Goal: Task Accomplishment & Management: Complete application form

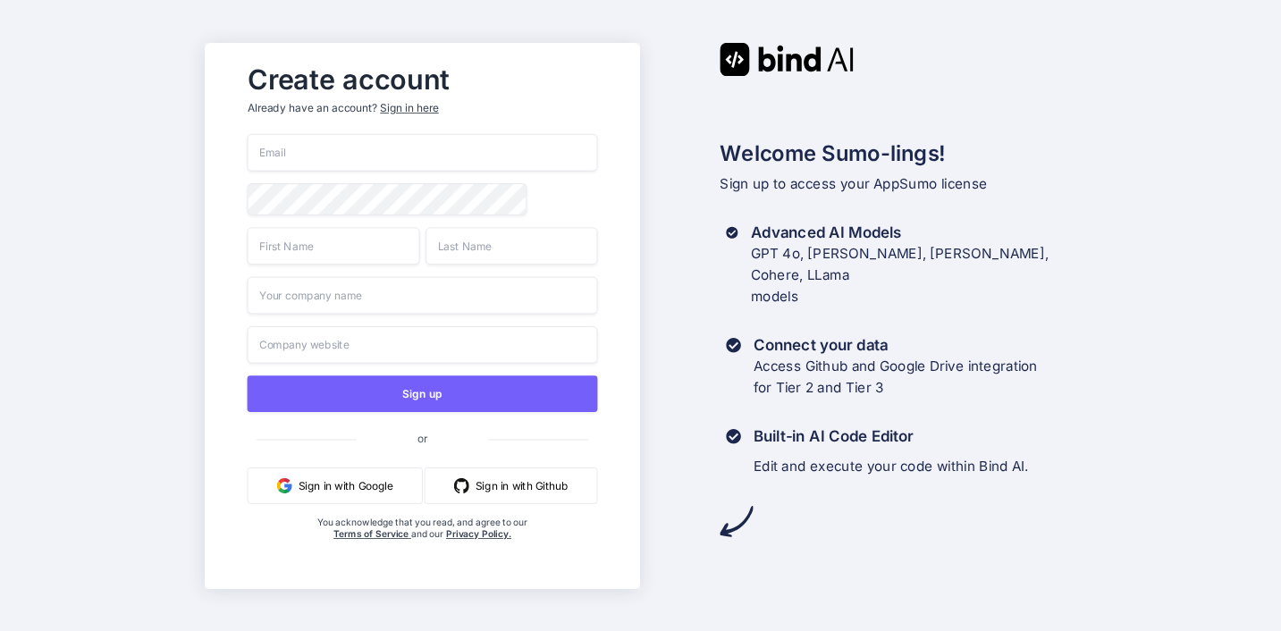
click at [358, 134] on input "email" at bounding box center [423, 153] width 350 height 38
type input "[EMAIL_ADDRESS][DOMAIN_NAME]"
type input "[PERSON_NAME]"
type input "Querencia Leadership, Inc."
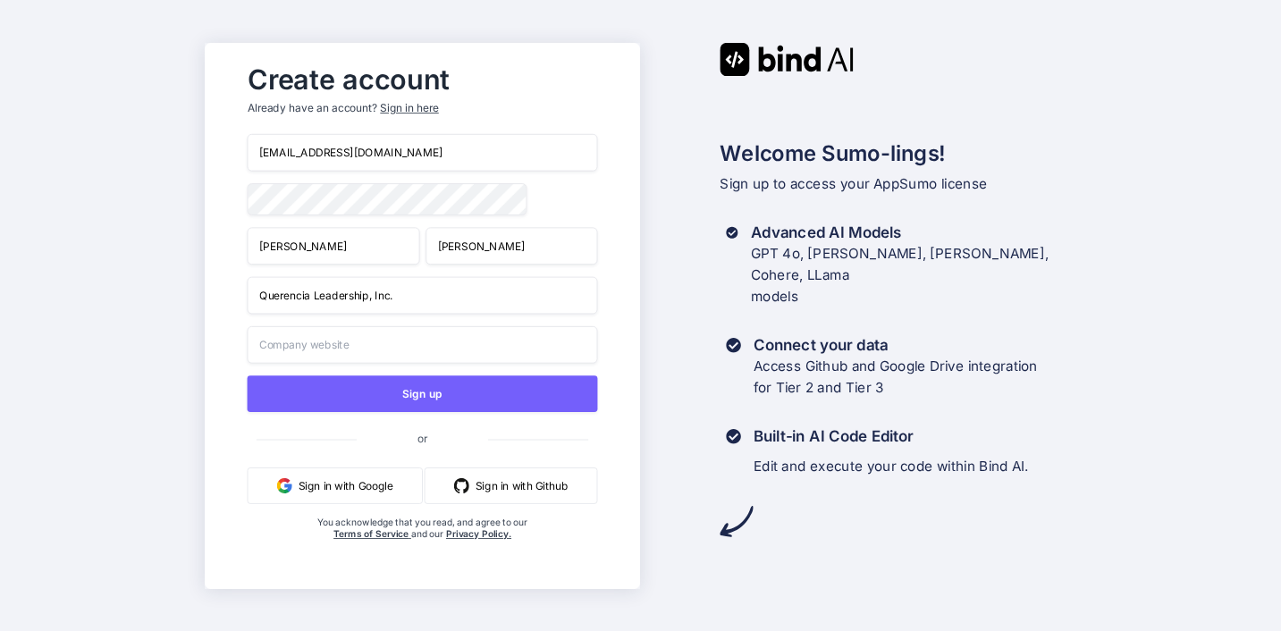
type input "Querencia Leadership, Inc."
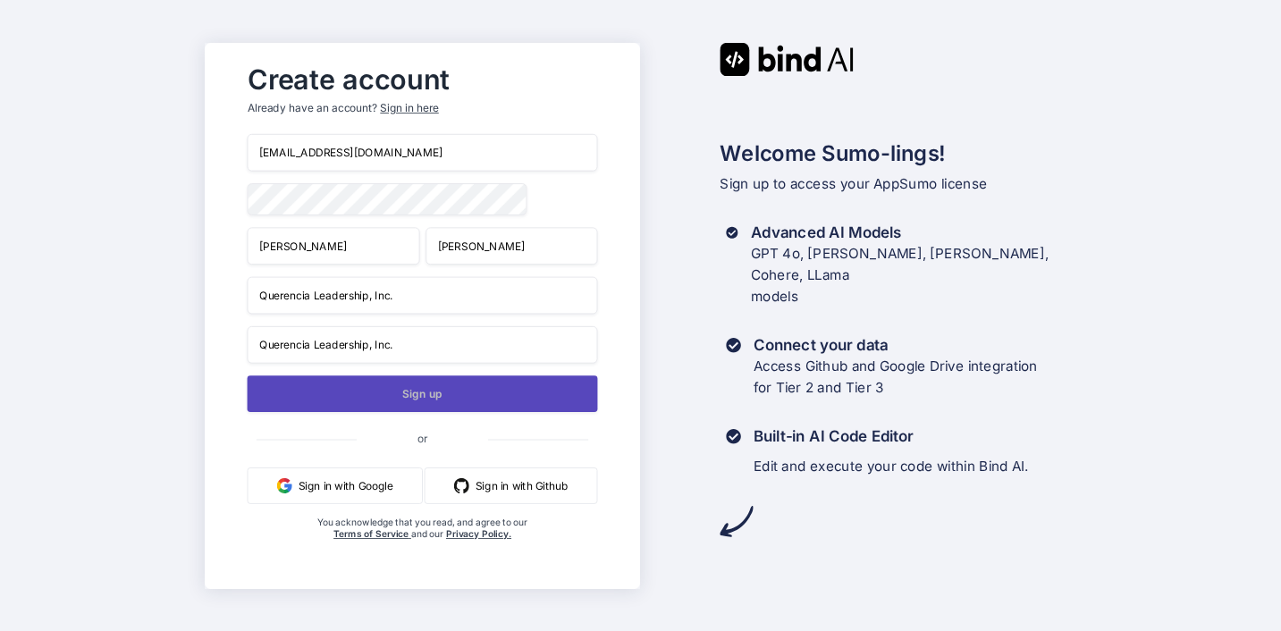
click at [416, 375] on button "Sign up" at bounding box center [423, 393] width 350 height 37
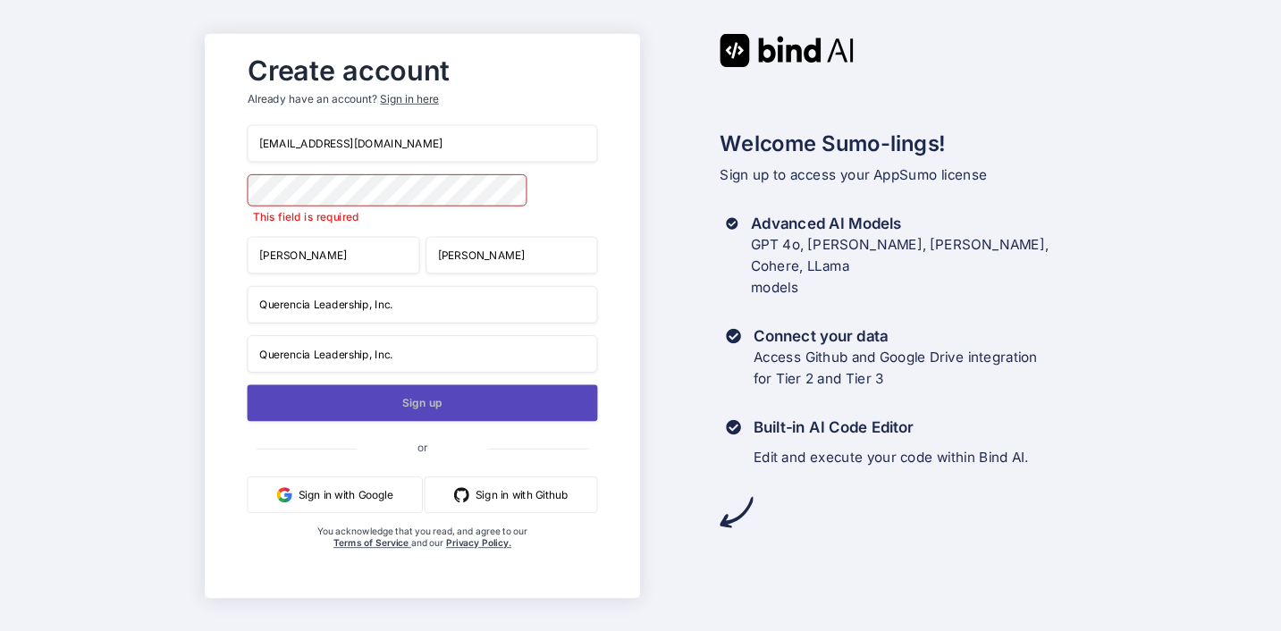
click at [398, 386] on button "Sign up" at bounding box center [423, 402] width 350 height 37
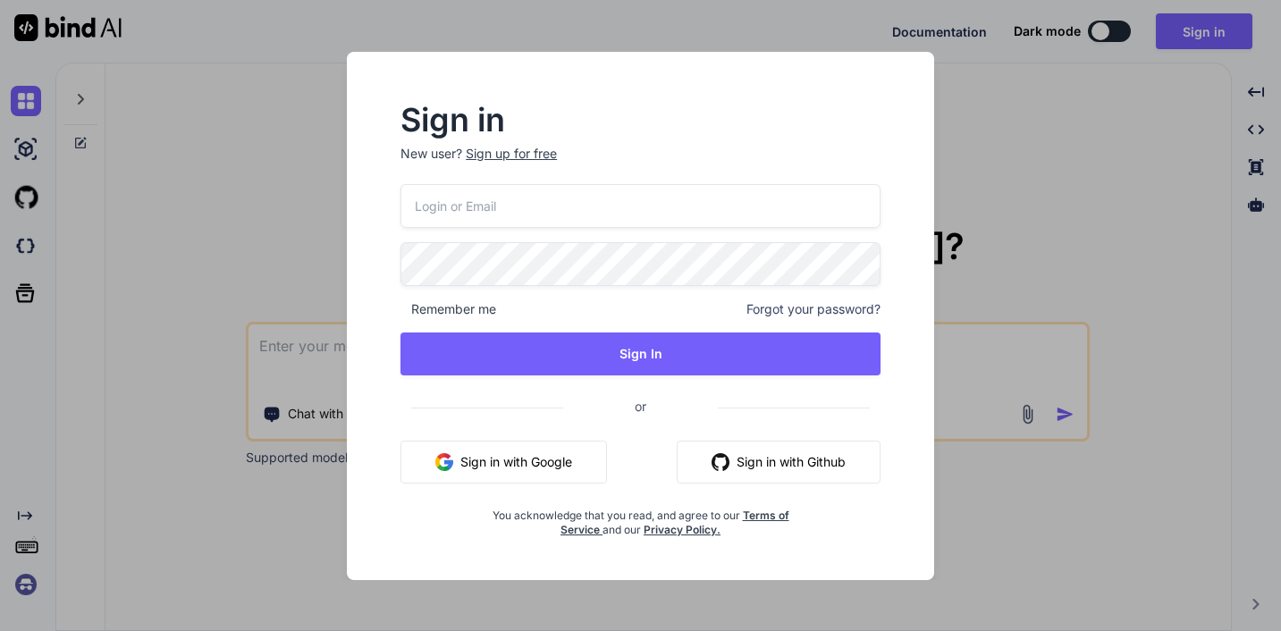
click at [450, 205] on input "email" at bounding box center [640, 206] width 480 height 44
type input "[EMAIL_ADDRESS][DOMAIN_NAME]"
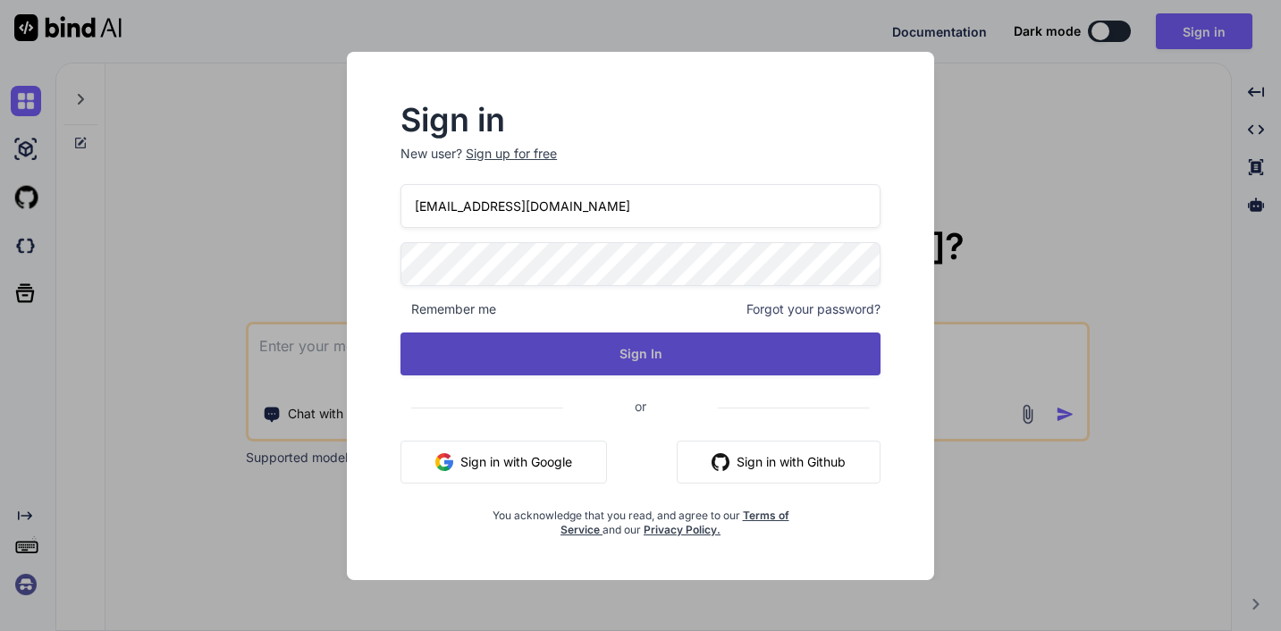
click at [573, 358] on button "Sign In" at bounding box center [640, 353] width 480 height 43
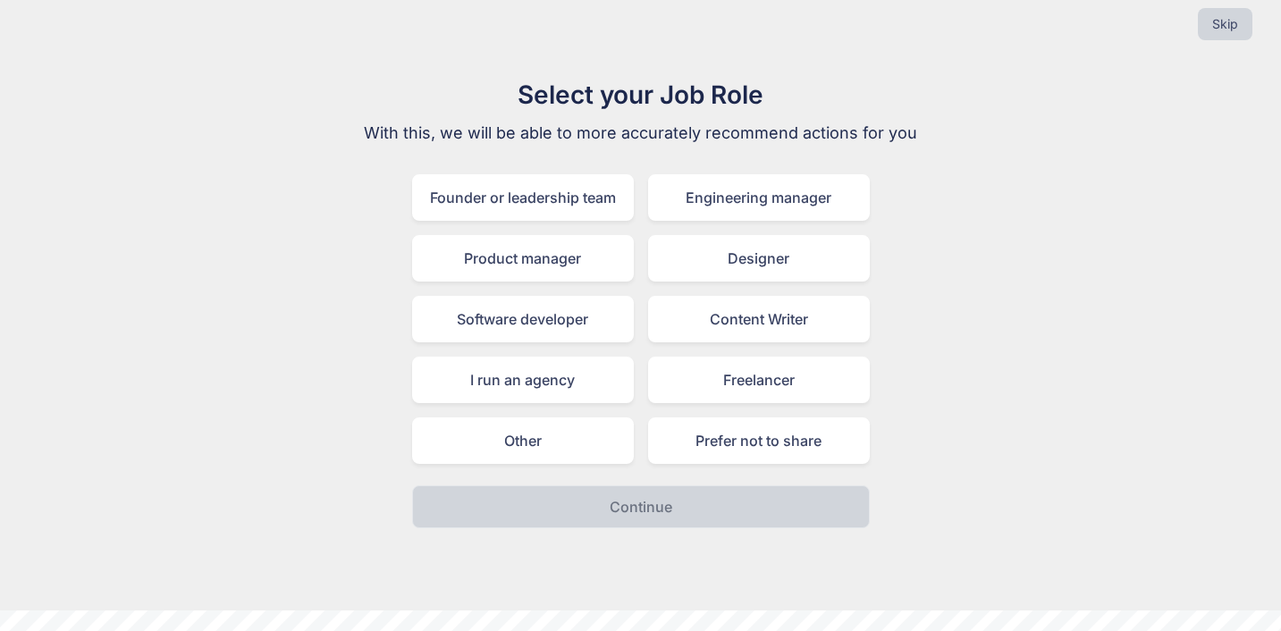
scroll to position [21, 0]
click at [542, 220] on div "Founder or leadership team" at bounding box center [523, 196] width 222 height 46
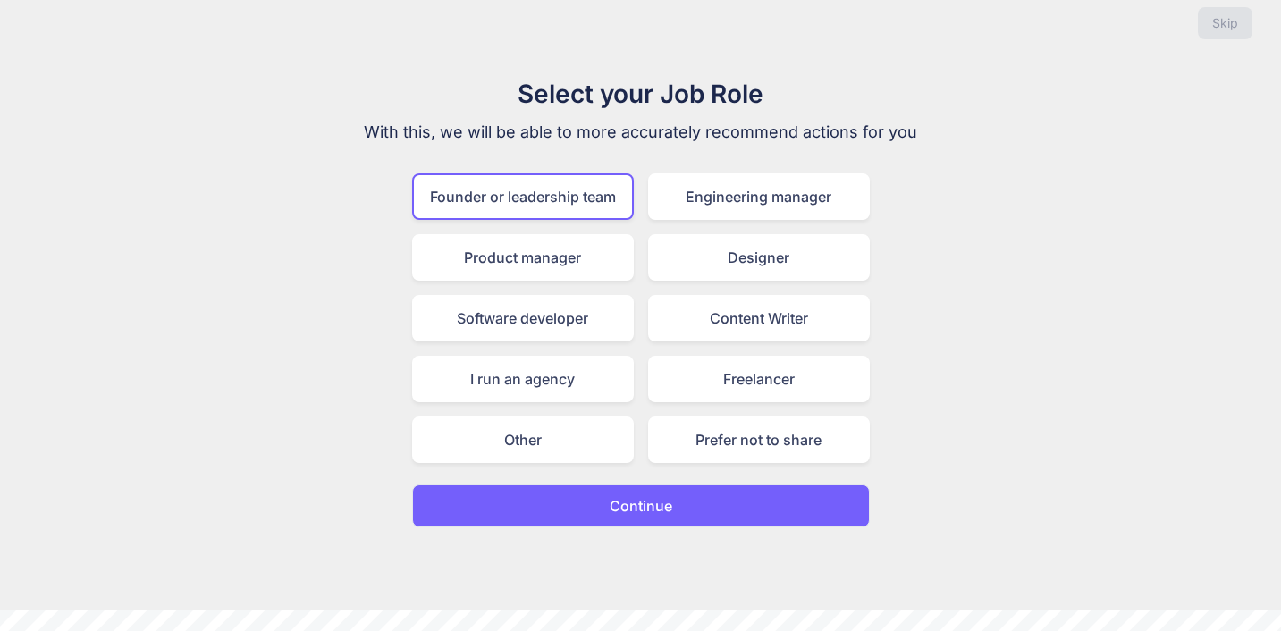
click at [644, 517] on p "Continue" at bounding box center [641, 505] width 63 height 21
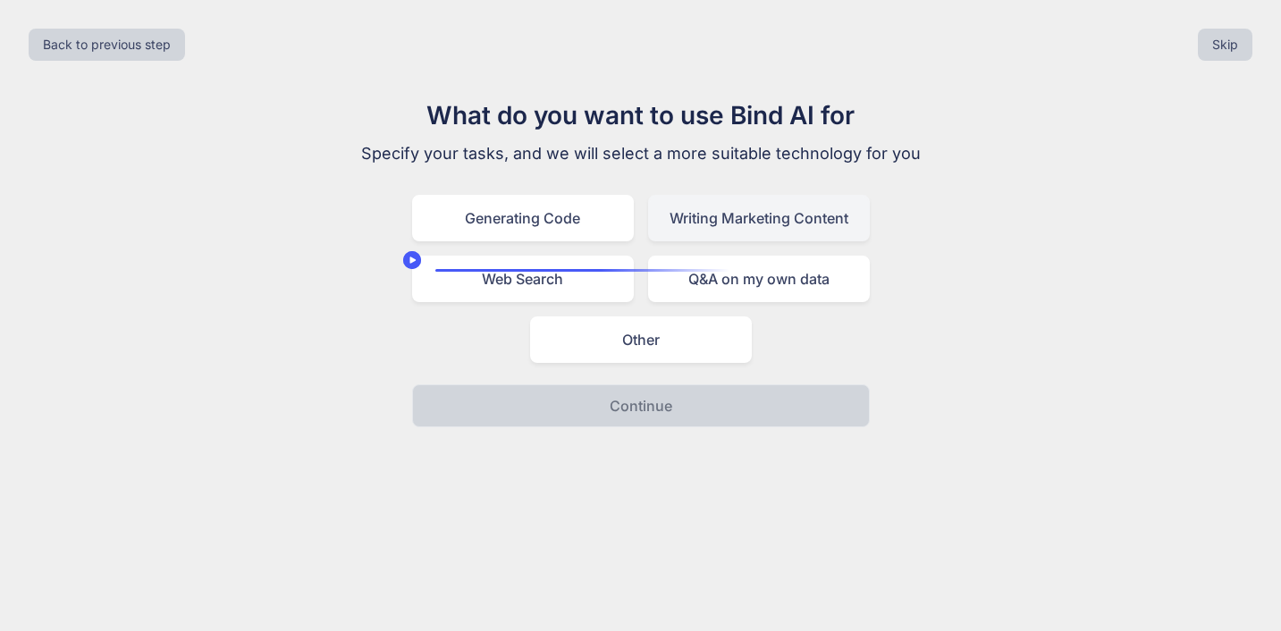
click at [723, 241] on div "Writing Marketing Content" at bounding box center [759, 218] width 222 height 46
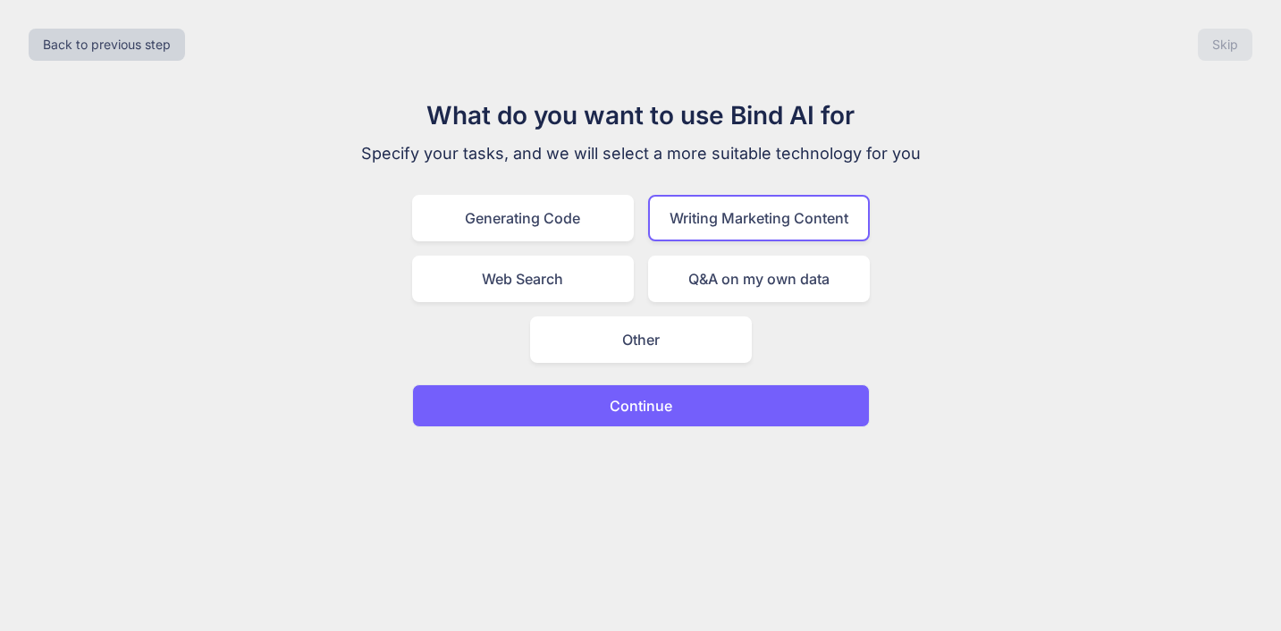
click at [723, 427] on button "Continue" at bounding box center [641, 405] width 458 height 43
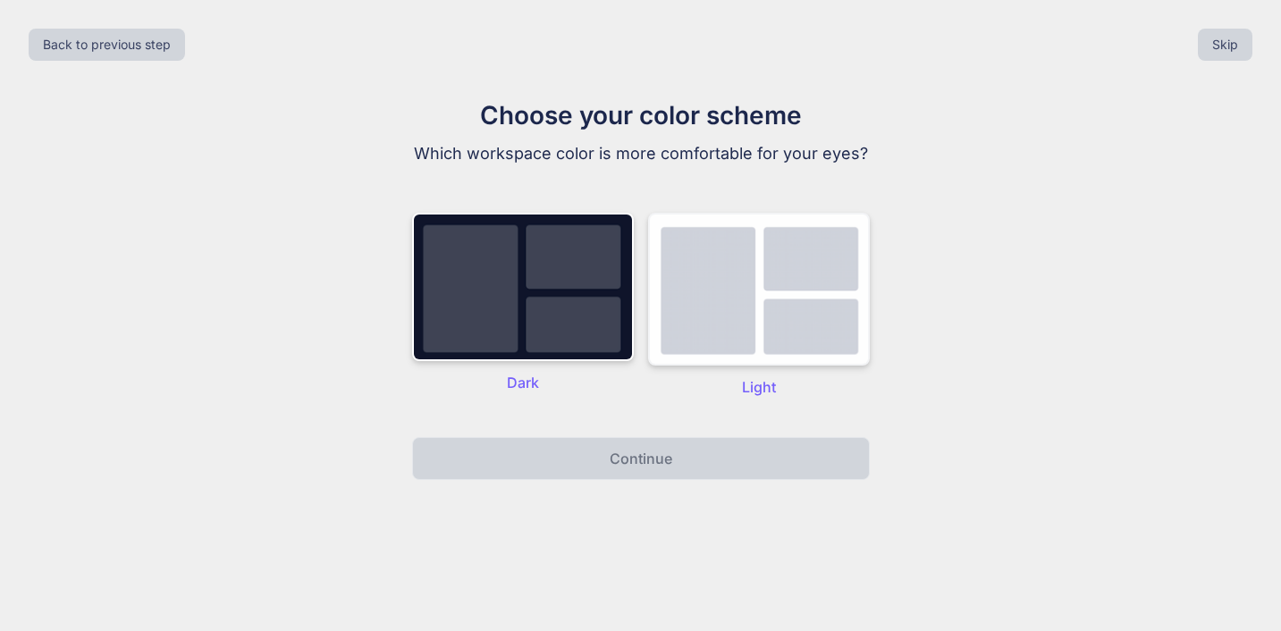
click at [723, 355] on img at bounding box center [759, 289] width 222 height 153
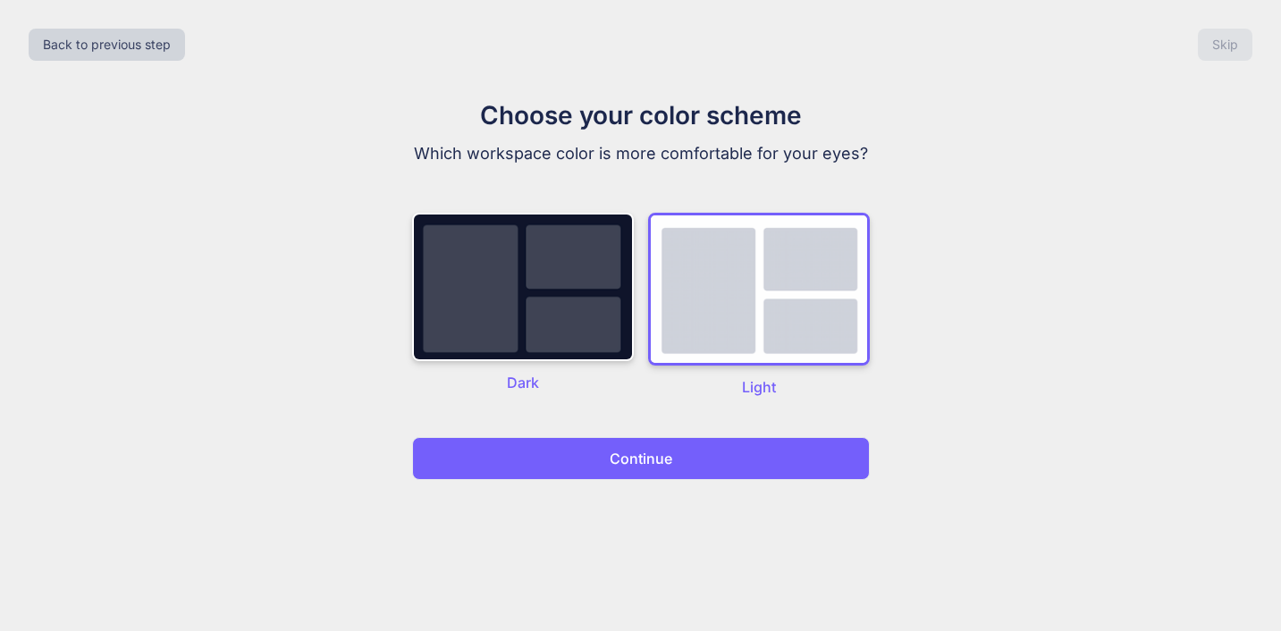
click at [697, 480] on button "Continue" at bounding box center [641, 458] width 458 height 43
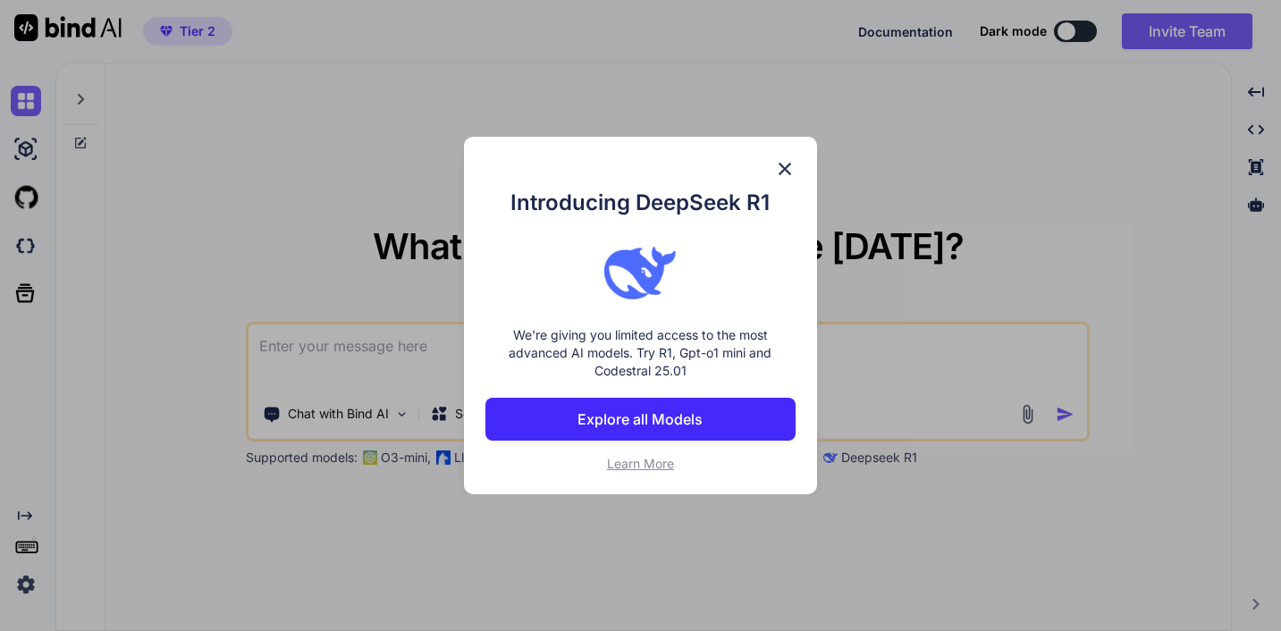
click at [774, 158] on img at bounding box center [784, 168] width 21 height 21
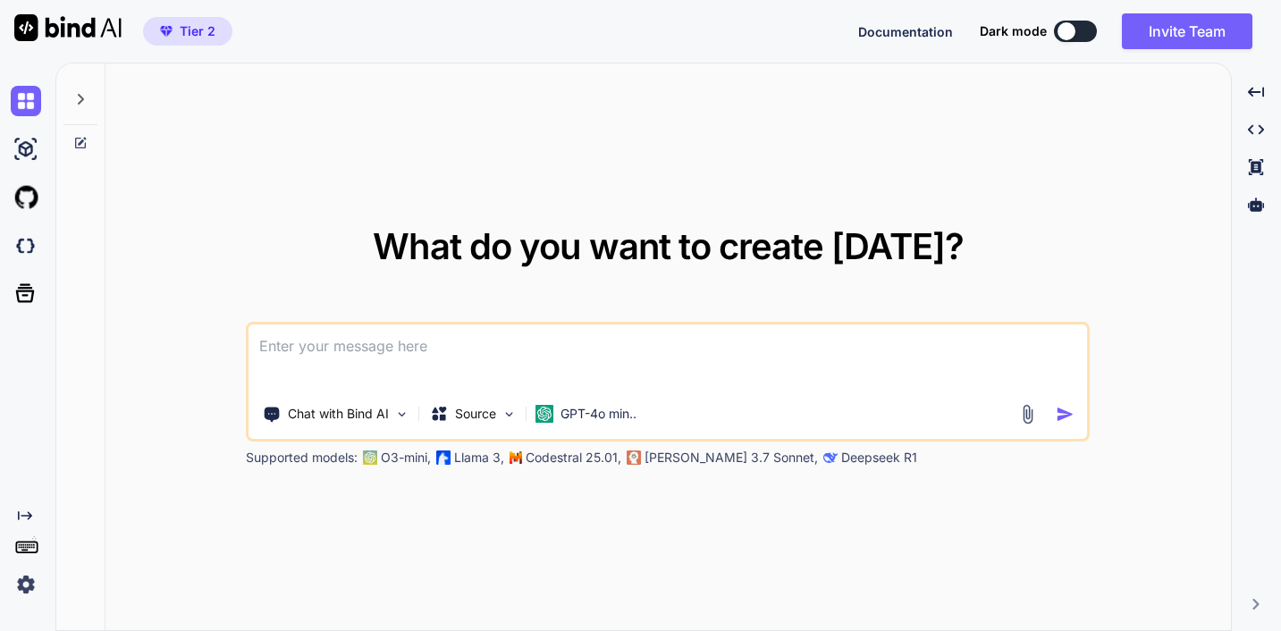
type textarea "x"
